Goal: Navigation & Orientation: Understand site structure

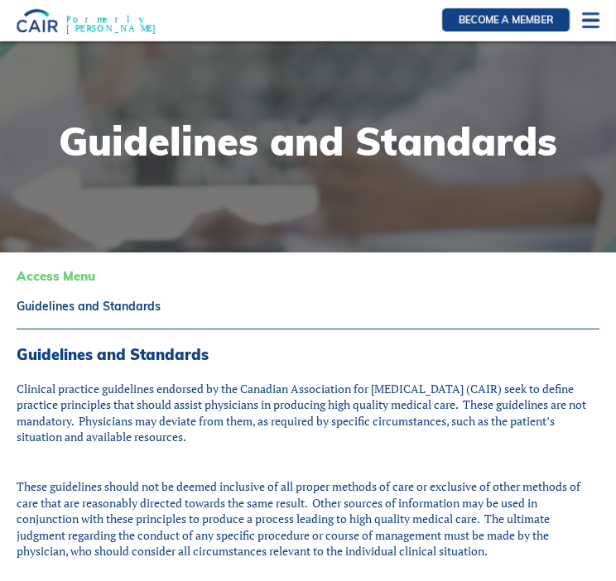
click at [588, 21] on div at bounding box center [590, 20] width 17 height 17
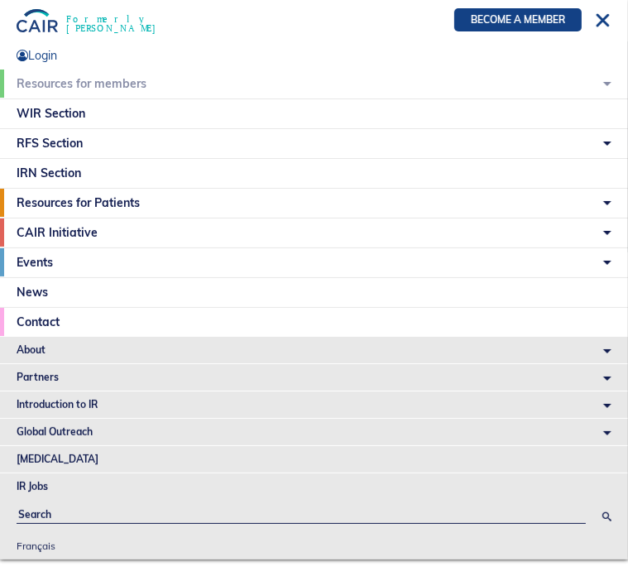
click at [30, 344] on li "About Vision and Mission Board of Directors Annual Reports Financial Statements…" at bounding box center [314, 350] width 628 height 26
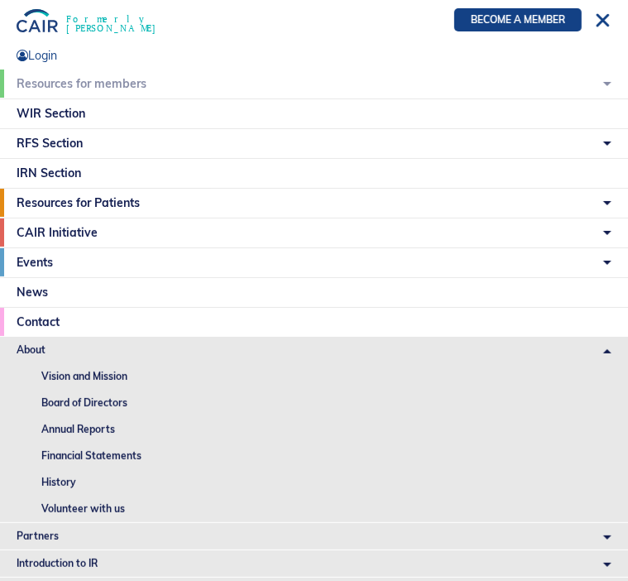
click at [89, 378] on link "Vision and Mission" at bounding box center [326, 376] width 603 height 26
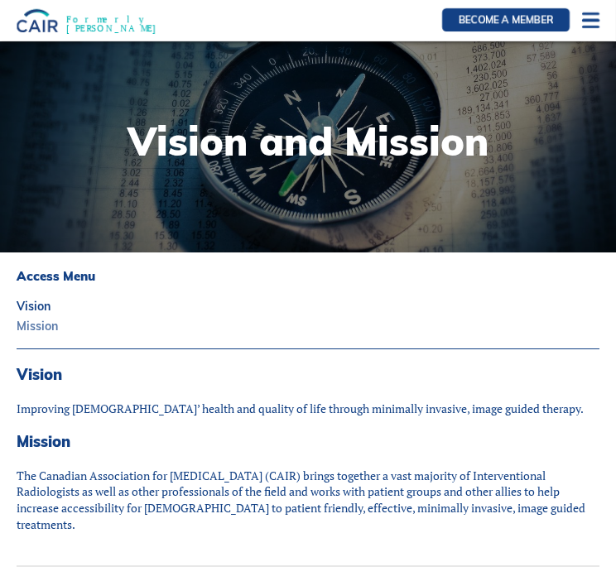
click at [37, 329] on link "Mission" at bounding box center [308, 326] width 583 height 12
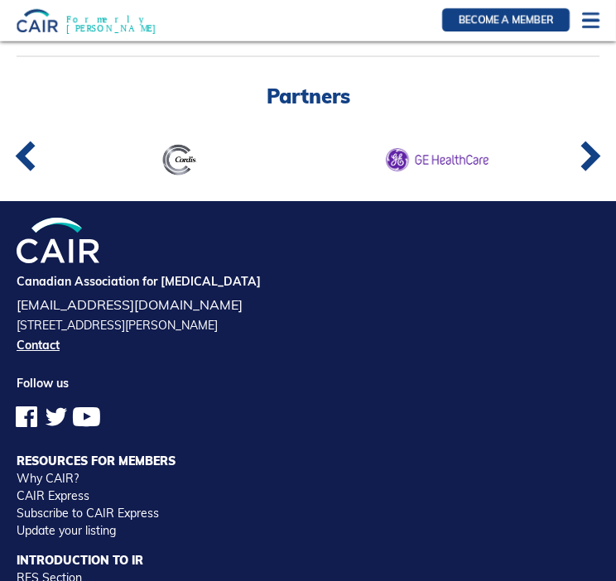
scroll to position [726, 0]
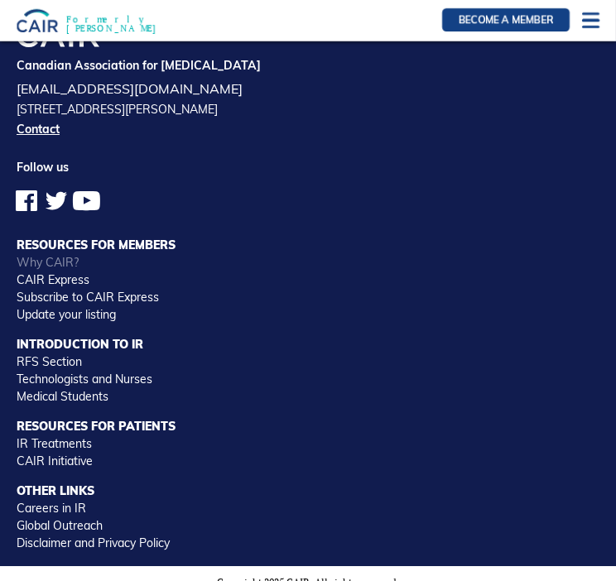
click at [55, 255] on link "Why CAIR?" at bounding box center [48, 262] width 62 height 15
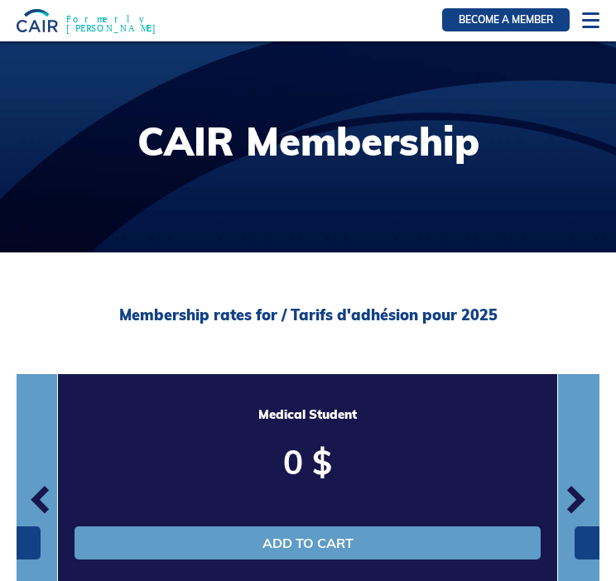
click at [593, 20] on div at bounding box center [590, 20] width 17 height 17
